Goal: Task Accomplishment & Management: Manage account settings

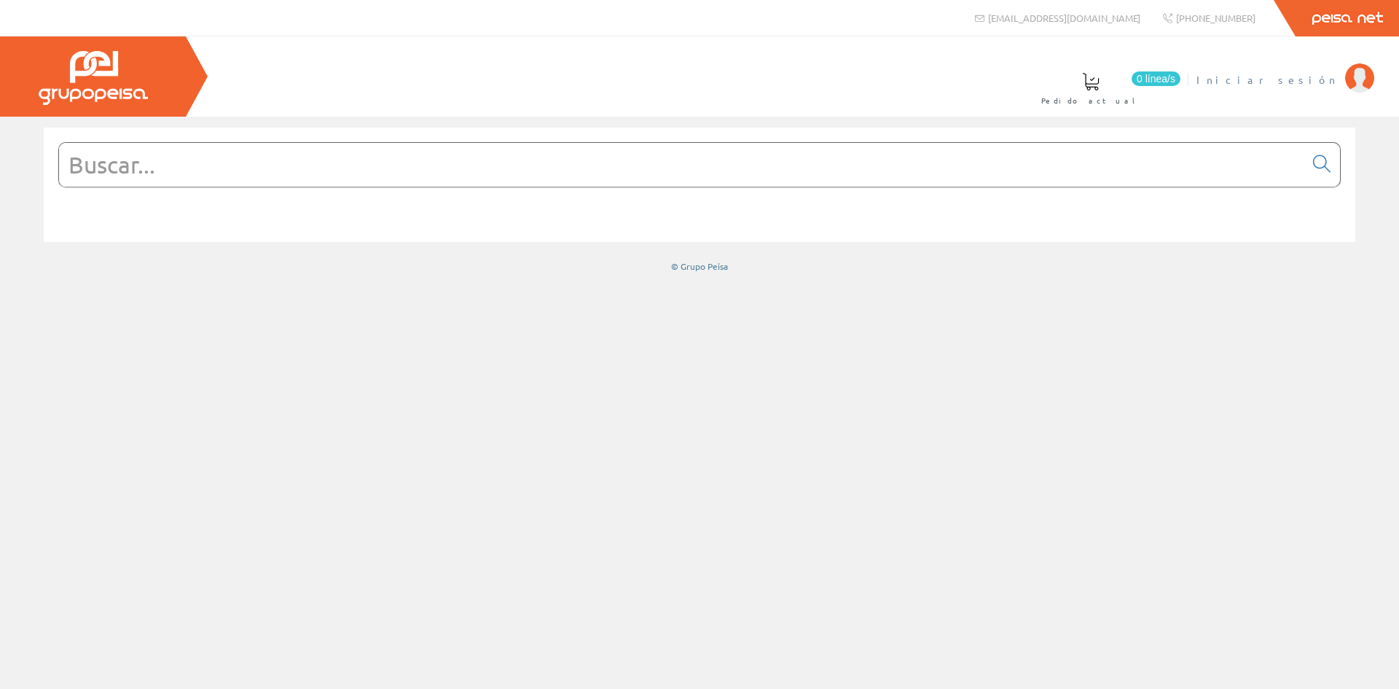
click at [1303, 77] on span "Iniciar sesión" at bounding box center [1266, 79] width 141 height 15
click at [1309, 103] on li "[PERSON_NAME] CONSULTORES SLL Mi cuenta Mis datos Mis ofertas Mis pedidos Mis a…" at bounding box center [1234, 88] width 286 height 56
click at [1269, 77] on font "SILMON CONSULTORES SLL" at bounding box center [1215, 79] width 243 height 13
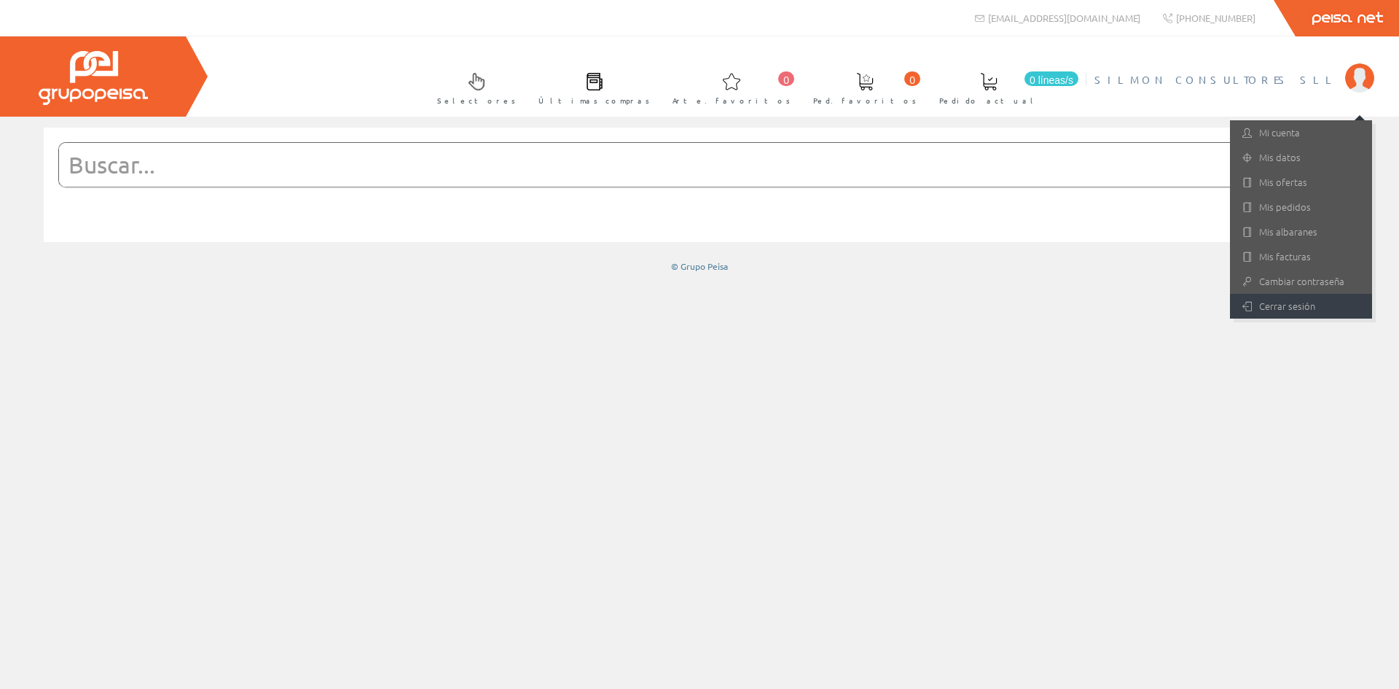
click at [1277, 301] on font "Cerrar sesión" at bounding box center [1287, 306] width 56 height 14
